Goal: Navigation & Orientation: Find specific page/section

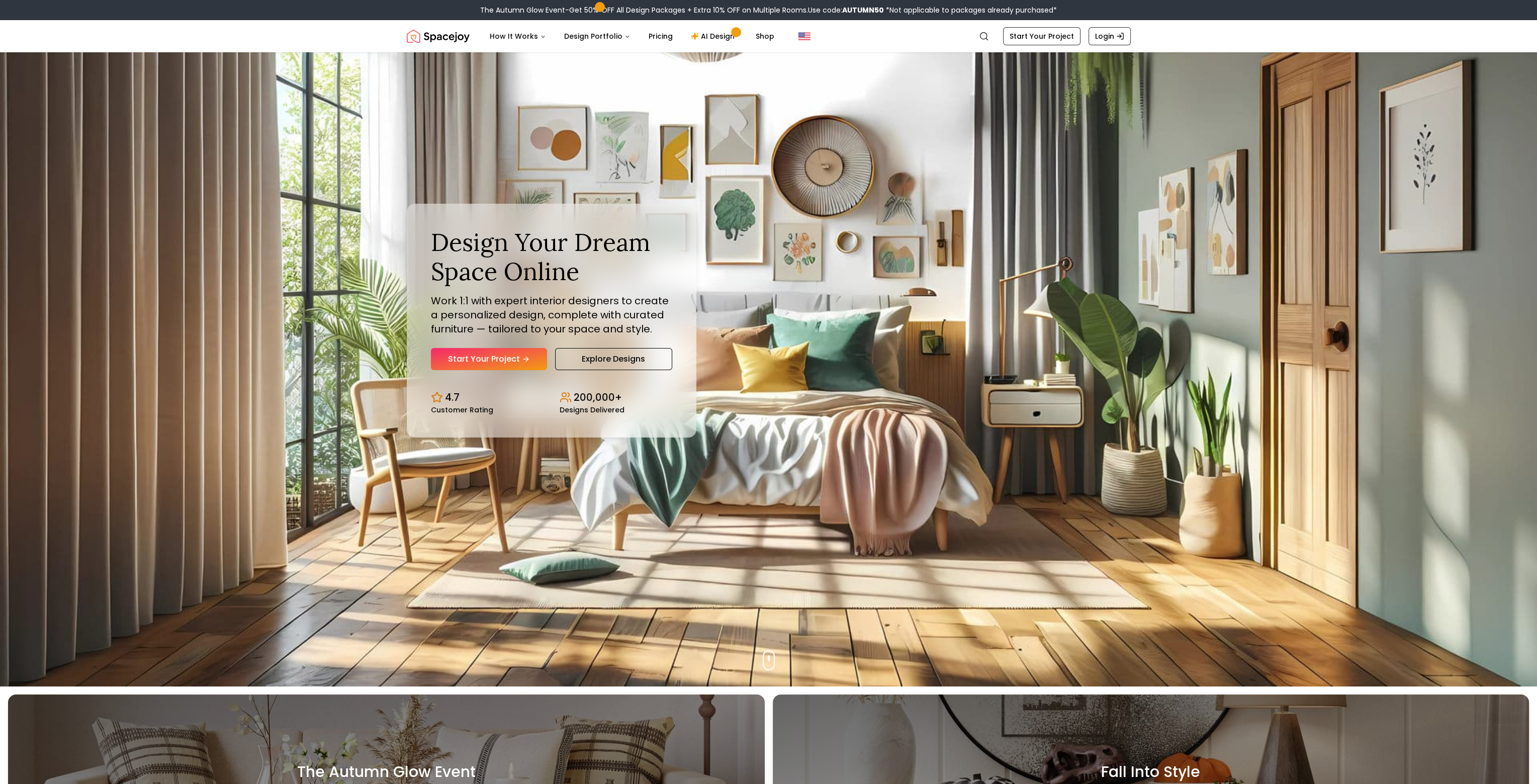
scroll to position [101, 0]
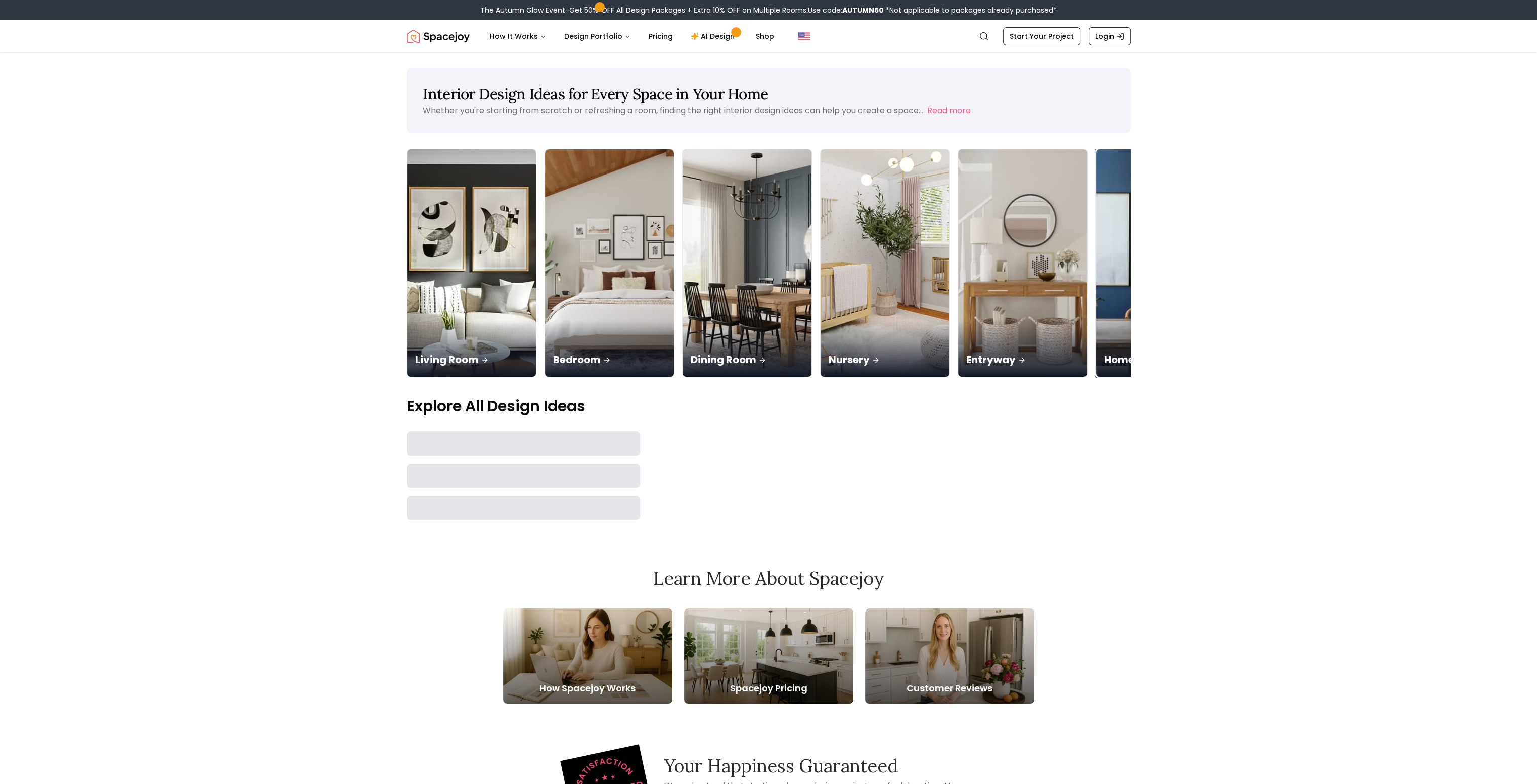
click at [1104, 352] on p "Home Office" at bounding box center [1161, 359] width 113 height 14
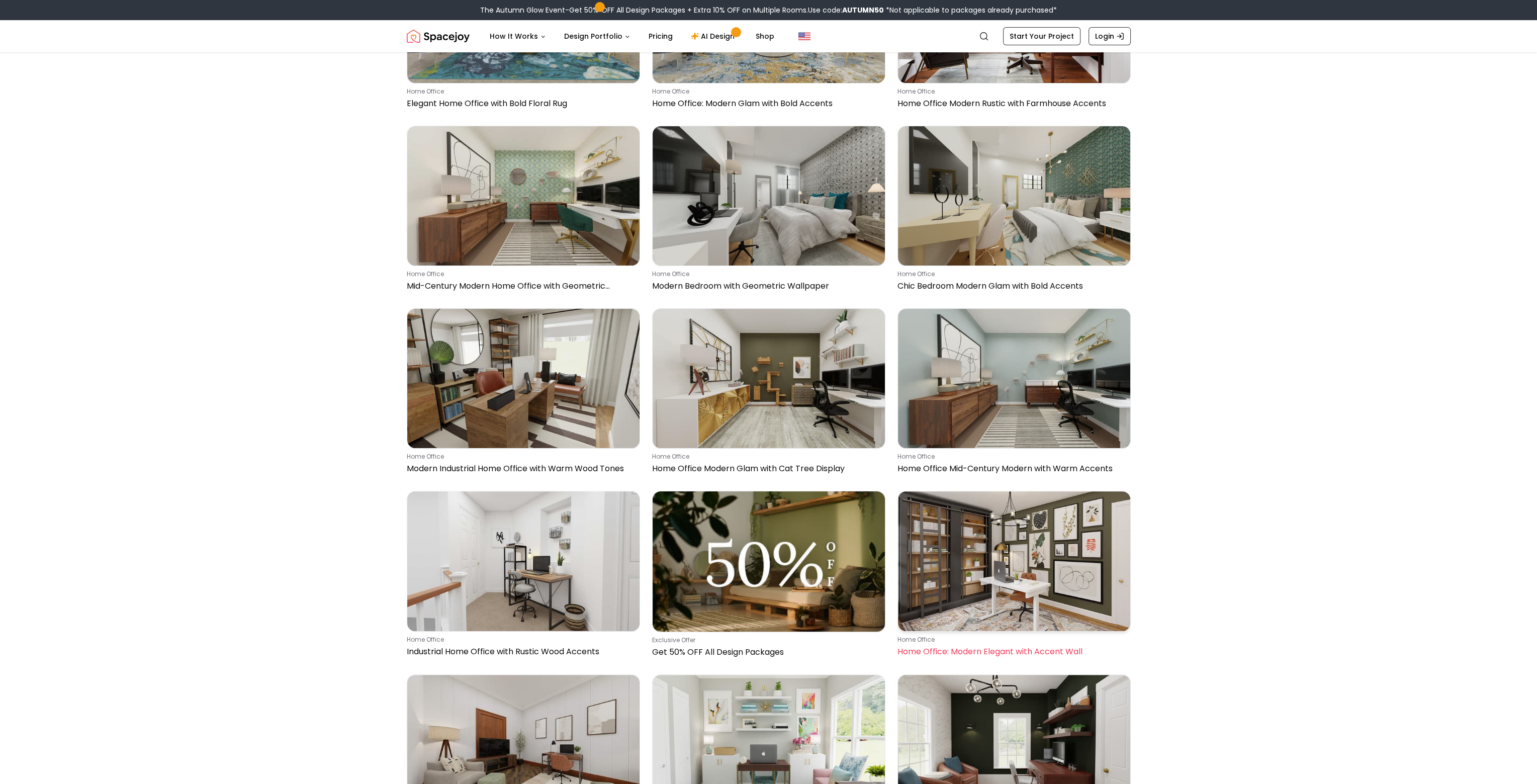
scroll to position [503, 0]
